Goal: Use online tool/utility: Utilize a website feature to perform a specific function

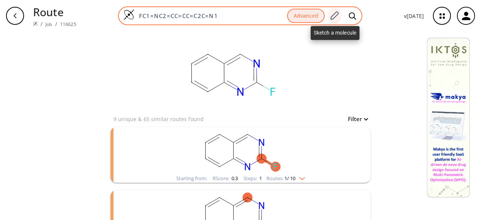
click at [337, 15] on icon at bounding box center [334, 16] width 10 height 10
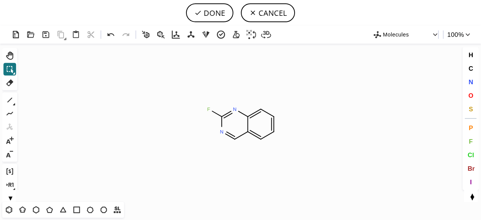
drag, startPoint x: 11, startPoint y: 69, endPoint x: 130, endPoint y: 87, distance: 119.7
click at [13, 69] on icon at bounding box center [10, 69] width 10 height 10
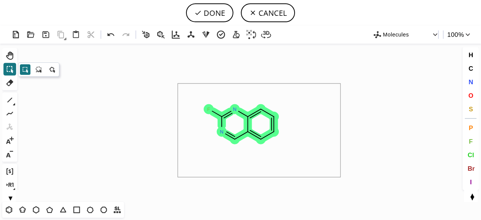
drag, startPoint x: 186, startPoint y: 102, endPoint x: 346, endPoint y: 165, distance: 171.3
click at [343, 168] on icon "Created with [PERSON_NAME] 2.3.0 F N N" at bounding box center [240, 123] width 440 height 158
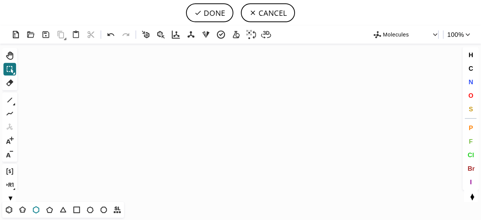
drag, startPoint x: 35, startPoint y: 211, endPoint x: 51, endPoint y: 197, distance: 21.8
click at [35, 211] on icon at bounding box center [36, 210] width 10 height 10
click at [212, 111] on icon "Created with [PERSON_NAME] 2.3.0" at bounding box center [240, 123] width 440 height 158
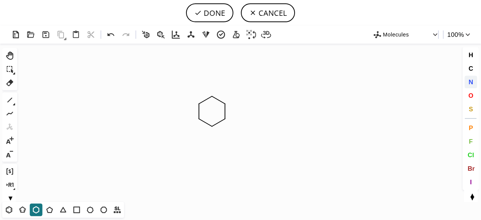
click at [472, 83] on span "N" at bounding box center [470, 81] width 5 height 7
click at [212, 128] on tspan "N" at bounding box center [212, 129] width 4 height 6
click at [15, 103] on icon at bounding box center [14, 104] width 2 height 2
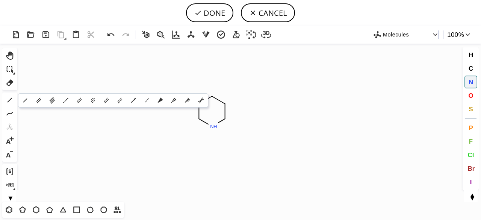
drag, startPoint x: 162, startPoint y: 97, endPoint x: 182, endPoint y: 94, distance: 19.8
click at [162, 97] on icon at bounding box center [160, 100] width 8 height 8
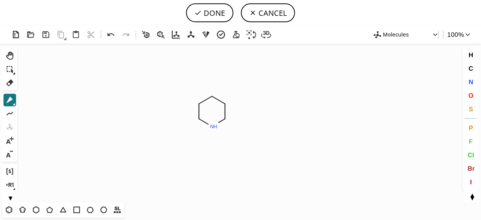
drag, startPoint x: 226, startPoint y: 102, endPoint x: 219, endPoint y: 116, distance: 15.8
drag, startPoint x: 471, startPoint y: 81, endPoint x: 425, endPoint y: 91, distance: 47.0
click at [471, 81] on span "N" at bounding box center [470, 81] width 5 height 7
click at [238, 98] on tspan "N" at bounding box center [238, 99] width 4 height 6
click at [12, 98] on icon at bounding box center [10, 100] width 10 height 10
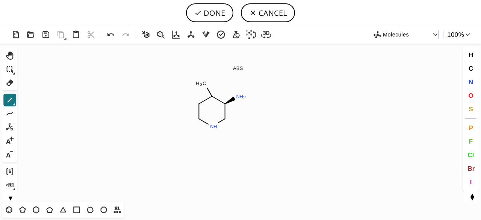
drag, startPoint x: 213, startPoint y: 94, endPoint x: 204, endPoint y: 79, distance: 17.2
drag, startPoint x: 204, startPoint y: 85, endPoint x: 228, endPoint y: 85, distance: 23.3
click at [204, 10] on button "DONE" at bounding box center [209, 12] width 47 height 19
type input "C1CNC[C@H](N)C21CC2"
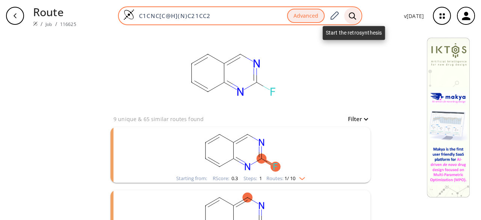
click at [353, 18] on icon at bounding box center [352, 15] width 7 height 7
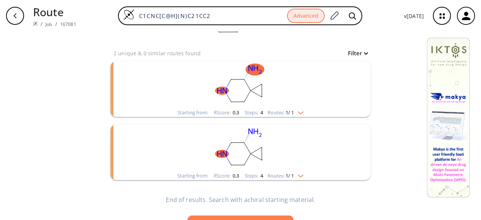
scroll to position [75, 0]
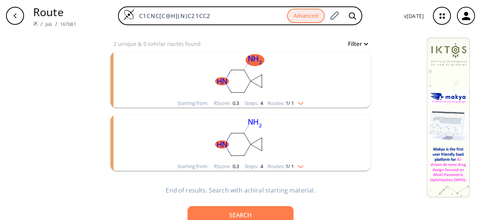
click at [304, 92] on rect "clusters" at bounding box center [240, 75] width 195 height 47
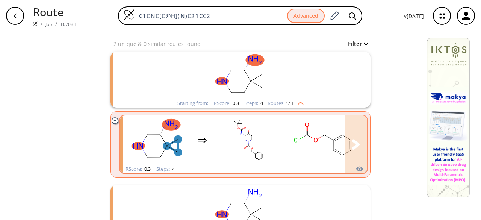
click at [296, 142] on ellipse "clusters" at bounding box center [296, 139] width 6 height 7
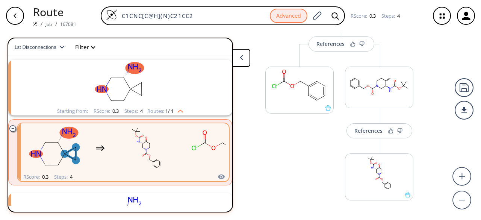
scroll to position [263, 0]
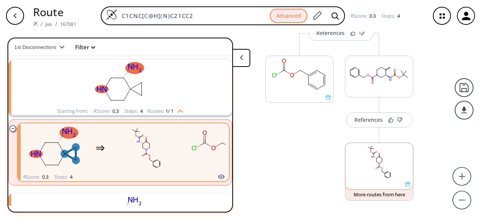
click at [406, 175] on rect at bounding box center [379, 162] width 68 height 38
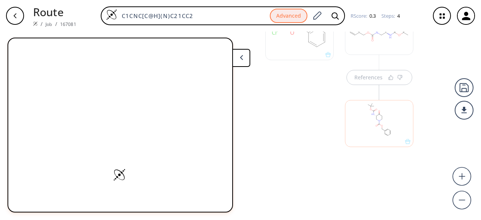
scroll to position [312, 0]
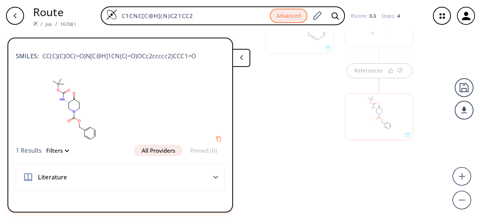
click at [117, 99] on rect at bounding box center [74, 108] width 117 height 71
click at [89, 123] on rect at bounding box center [74, 108] width 117 height 71
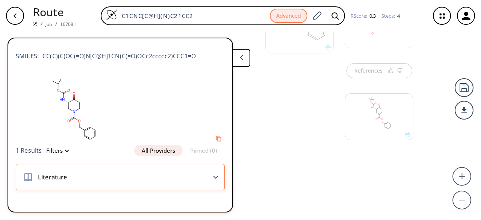
click at [209, 172] on div "Literature" at bounding box center [120, 177] width 209 height 26
click at [213, 177] on polygon at bounding box center [215, 177] width 5 height 3
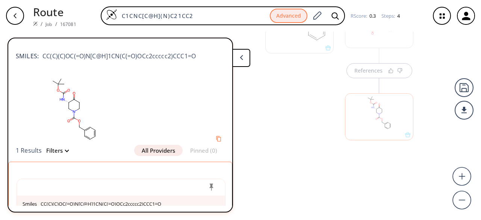
click at [127, 145] on div at bounding box center [74, 108] width 117 height 71
click at [112, 127] on rect at bounding box center [74, 108] width 117 height 71
click at [14, 14] on icon "button" at bounding box center [15, 16] width 6 height 6
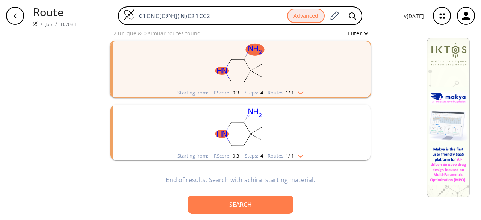
scroll to position [90, 0]
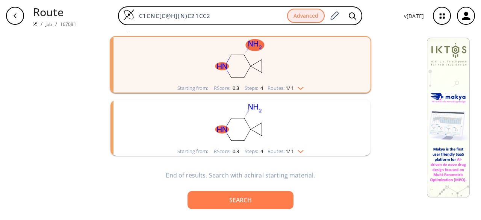
click at [232, 136] on rect "clusters" at bounding box center [240, 123] width 195 height 47
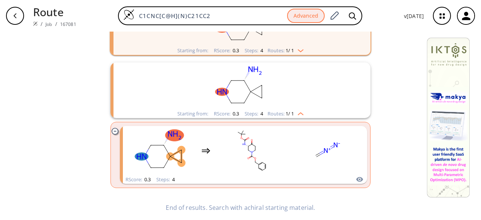
scroll to position [160, 0]
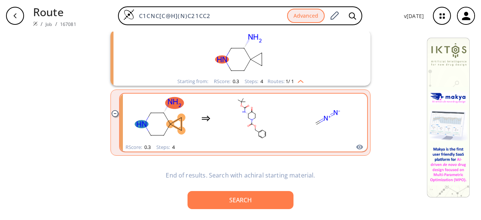
click at [232, 133] on rect "clusters" at bounding box center [252, 118] width 68 height 47
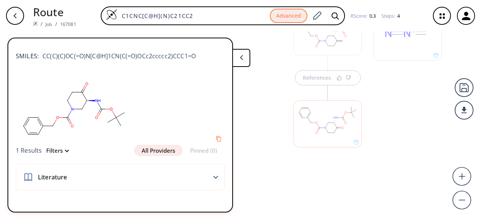
scroll to position [312, 0]
click at [343, 134] on div at bounding box center [328, 116] width 68 height 47
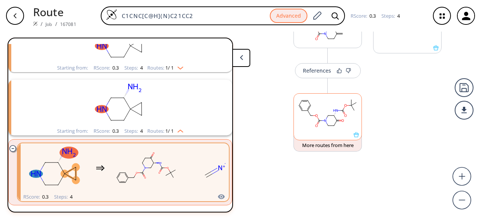
scroll to position [80, 0]
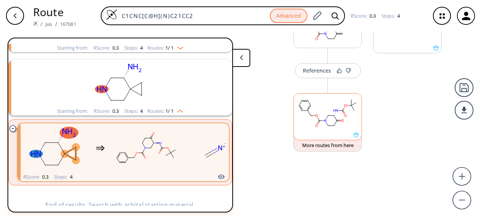
click at [355, 136] on div at bounding box center [328, 116] width 68 height 47
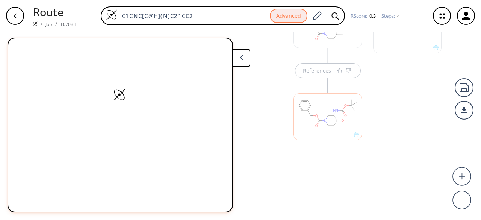
scroll to position [0, 0]
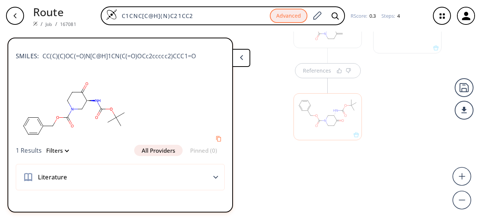
click at [150, 151] on button "All Providers" at bounding box center [158, 150] width 48 height 11
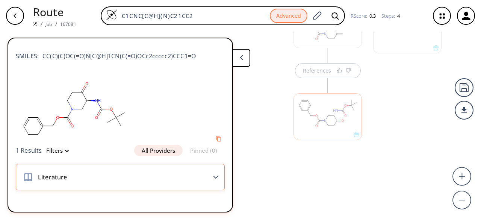
click at [219, 176] on div "Literature" at bounding box center [120, 177] width 209 height 26
click at [216, 176] on icon at bounding box center [215, 177] width 5 height 3
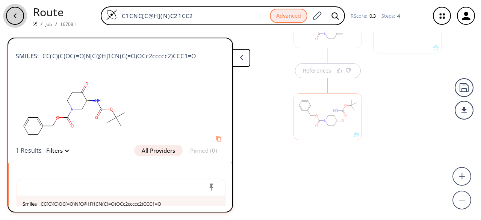
click at [19, 18] on div "button" at bounding box center [15, 16] width 18 height 18
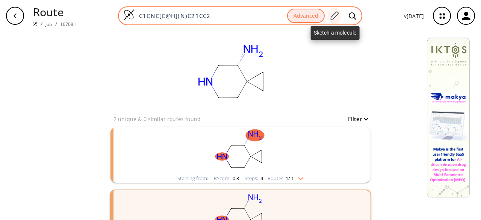
click at [336, 15] on icon at bounding box center [334, 16] width 10 height 10
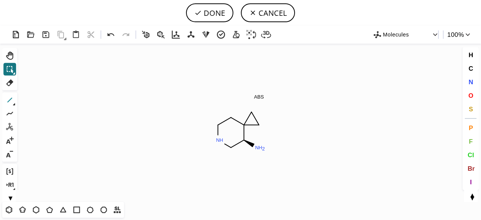
click at [16, 104] on button "1" at bounding box center [9, 100] width 13 height 13
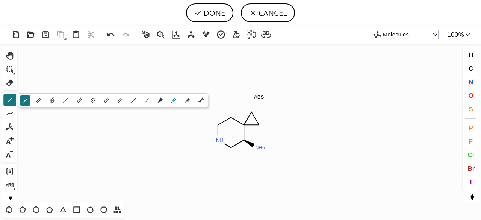
click at [175, 99] on icon at bounding box center [173, 100] width 5 height 5
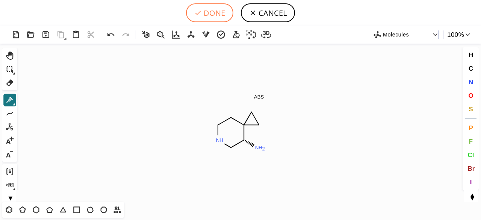
click at [207, 15] on button "DONE" at bounding box center [209, 12] width 47 height 19
type input "C1C2(CC2)[C@H](N)CNC1"
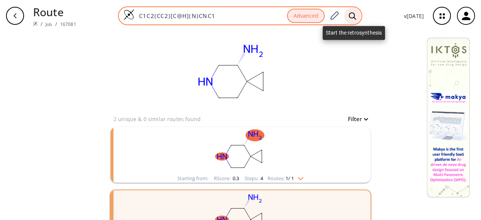
click at [356, 14] on icon at bounding box center [353, 16] width 8 height 8
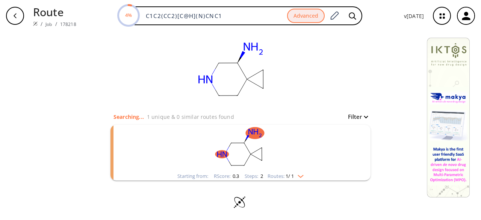
scroll to position [4, 0]
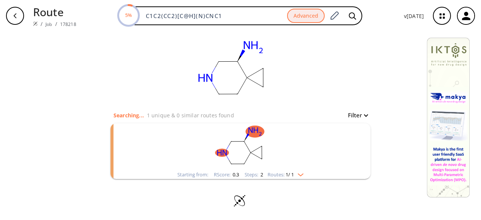
click at [333, 139] on rect "clusters" at bounding box center [240, 146] width 195 height 47
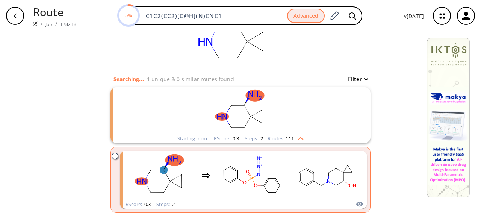
scroll to position [74, 0]
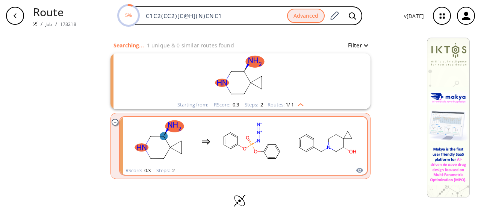
click at [279, 152] on ellipse "clusters" at bounding box center [280, 151] width 5 height 5
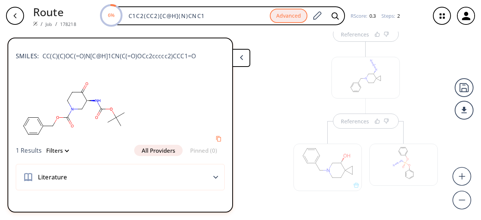
scroll to position [104, 0]
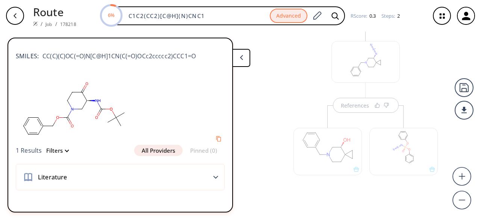
click at [337, 170] on div at bounding box center [328, 151] width 68 height 47
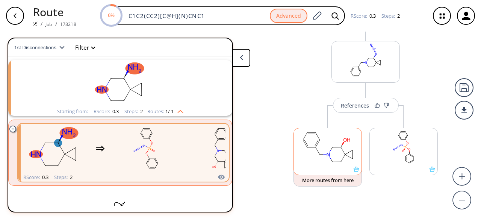
scroll to position [17, 0]
click at [337, 170] on div at bounding box center [328, 168] width 68 height 5
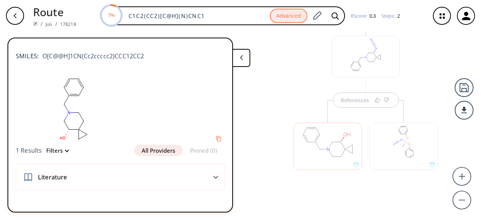
click at [176, 151] on button "All Providers" at bounding box center [158, 150] width 48 height 11
click at [175, 151] on button "All Providers" at bounding box center [158, 150] width 48 height 11
click at [167, 149] on button "All Providers" at bounding box center [158, 150] width 48 height 11
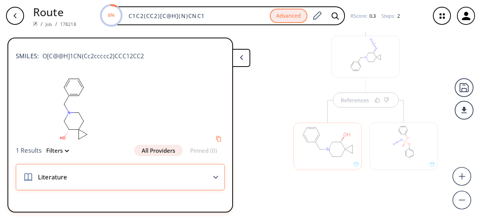
click at [215, 178] on polygon at bounding box center [215, 177] width 5 height 3
click at [215, 176] on icon at bounding box center [215, 177] width 5 height 3
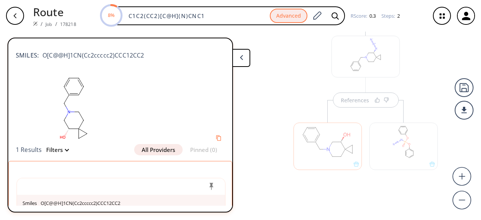
scroll to position [0, 0]
click at [241, 56] on icon at bounding box center [241, 57] width 3 height 5
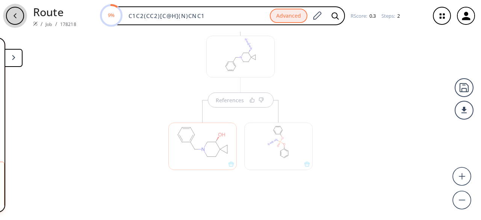
click at [20, 18] on div "button" at bounding box center [15, 16] width 18 height 18
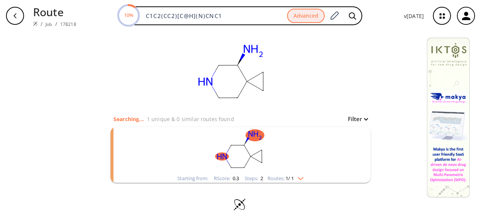
scroll to position [4, 0]
